Goal: Information Seeking & Learning: Learn about a topic

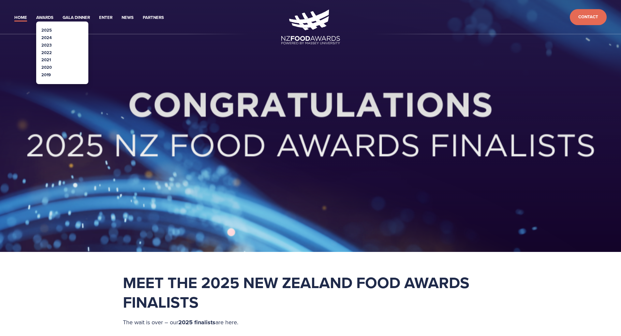
click at [46, 31] on link "2025" at bounding box center [46, 30] width 10 height 6
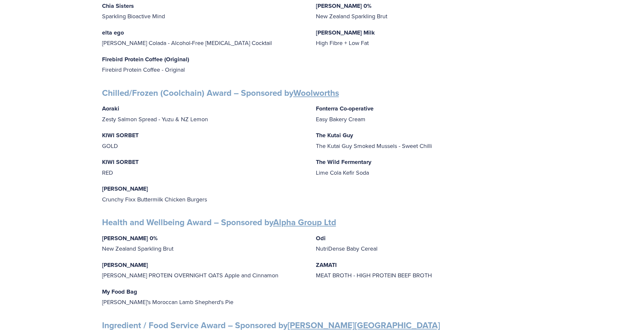
scroll to position [359, 0]
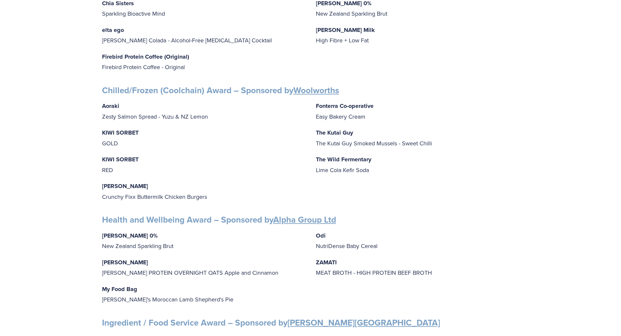
click at [479, 181] on div "Aoraki Zesty Salmon Spread - Yuzu & NZ Lemon KIWI SORBET GOLD KIWI SORBET RED […" at bounding box center [310, 151] width 417 height 101
click at [489, 168] on p "The Wild Fermentary Lime Cola Kefir Soda" at bounding box center [417, 164] width 203 height 21
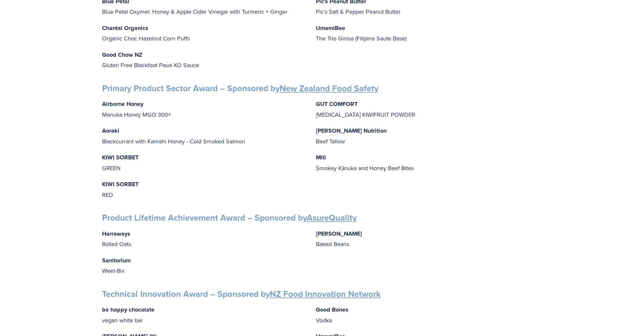
scroll to position [297, 0]
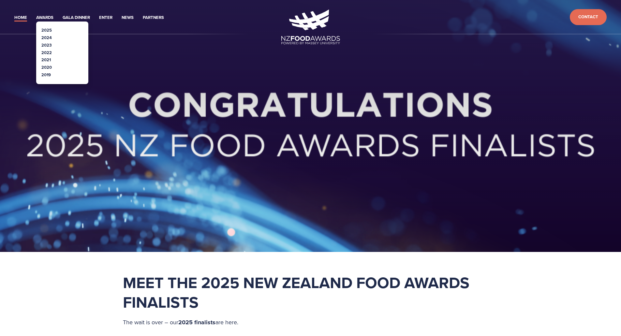
click at [48, 30] on link "2025" at bounding box center [46, 30] width 10 height 6
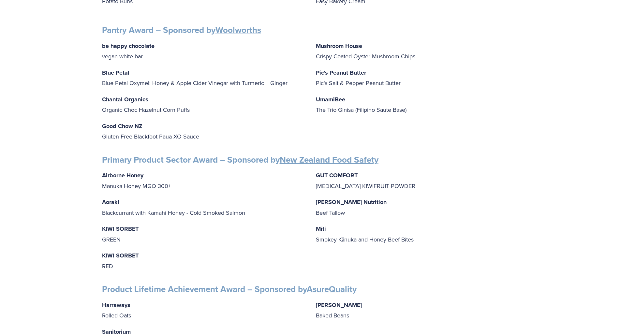
scroll to position [714, 0]
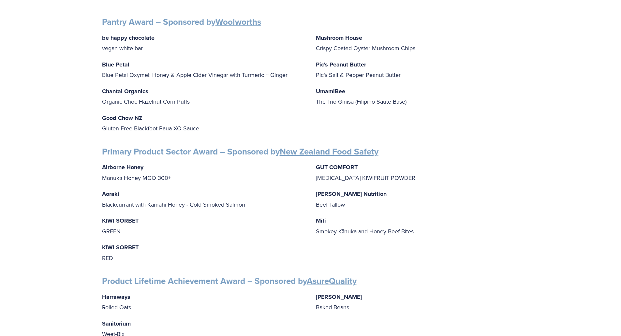
click at [480, 164] on p "GUT COMFORT [MEDICAL_DATA] KIWIFRUIT POWDER" at bounding box center [417, 172] width 203 height 21
